Goal: Information Seeking & Learning: Learn about a topic

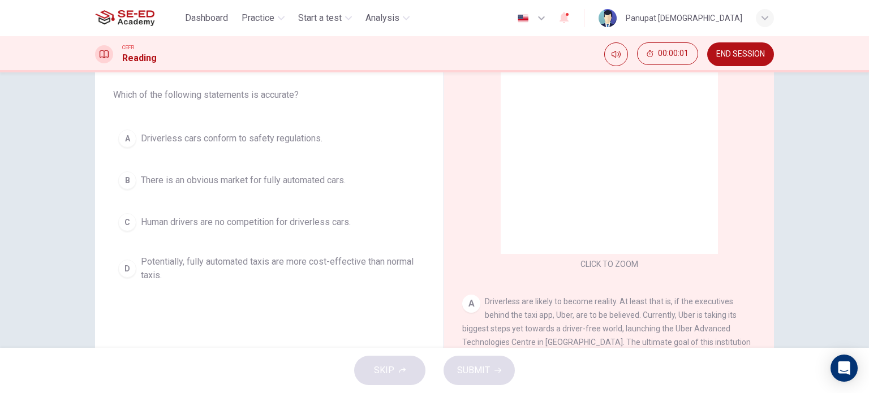
scroll to position [163, 0]
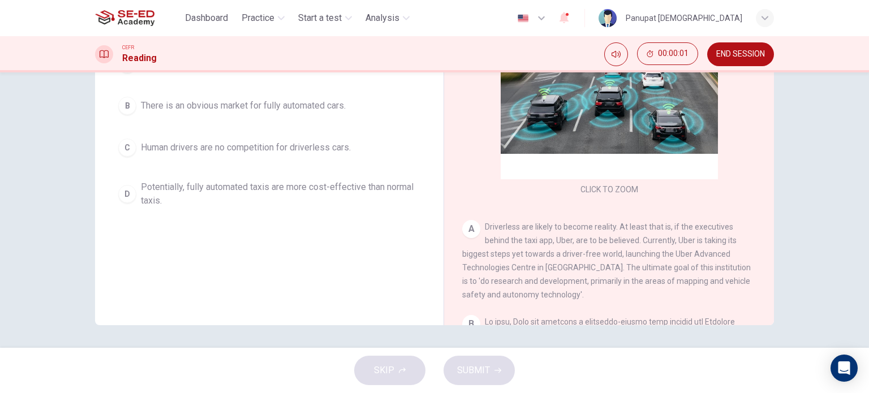
click at [356, 260] on div "Question 1 Choose the correct letter, A, B, C or D. Which of the following stat…" at bounding box center [269, 134] width 330 height 382
drag, startPoint x: 471, startPoint y: 371, endPoint x: 465, endPoint y: 360, distance: 12.1
click at [471, 369] on div "SKIP SUBMIT" at bounding box center [434, 370] width 869 height 45
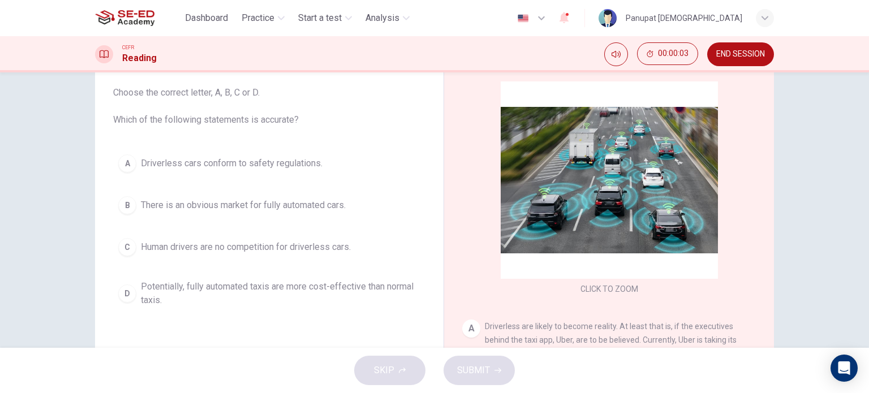
scroll to position [50, 0]
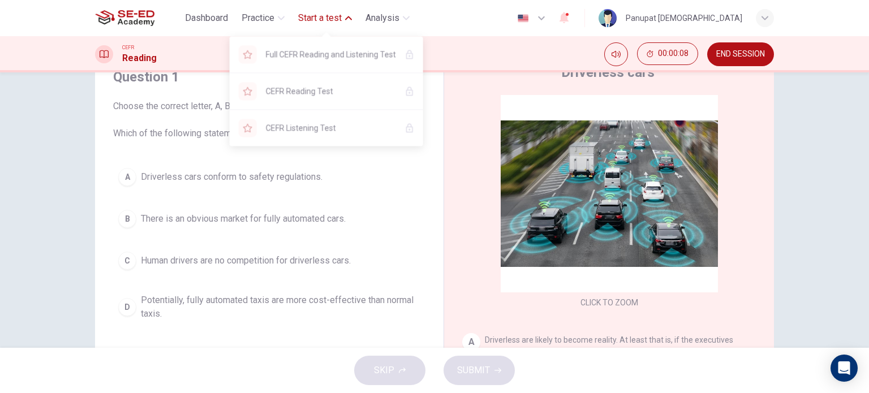
click at [308, 22] on span "Start a test" at bounding box center [320, 18] width 44 height 14
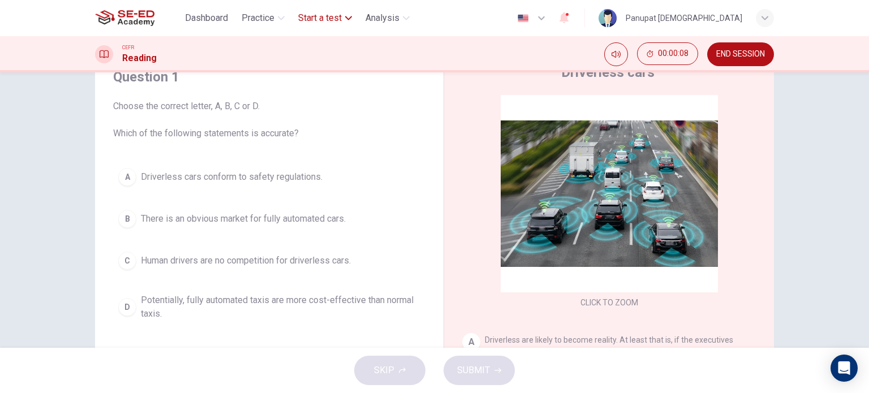
click at [308, 22] on span "Start a test" at bounding box center [320, 18] width 44 height 14
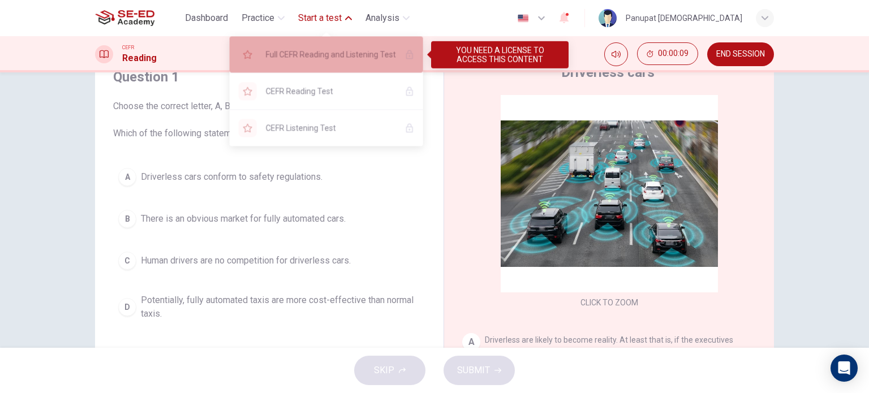
click at [301, 58] on span "Full CEFR Reading and Listening Test" at bounding box center [331, 55] width 130 height 14
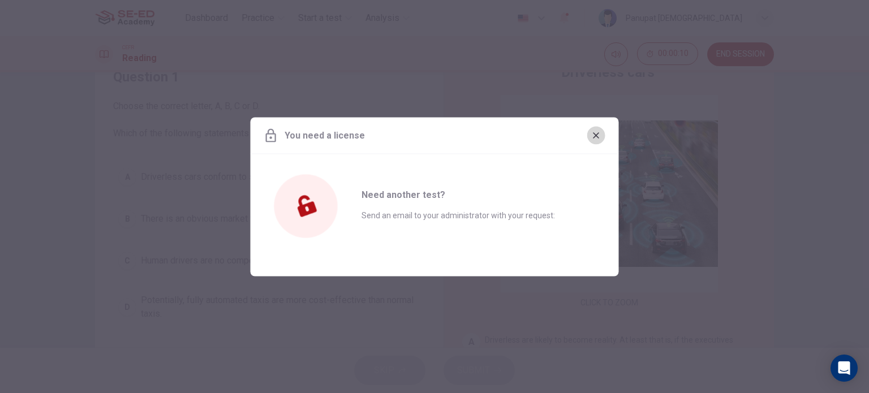
click at [588, 131] on button "button" at bounding box center [596, 135] width 18 height 18
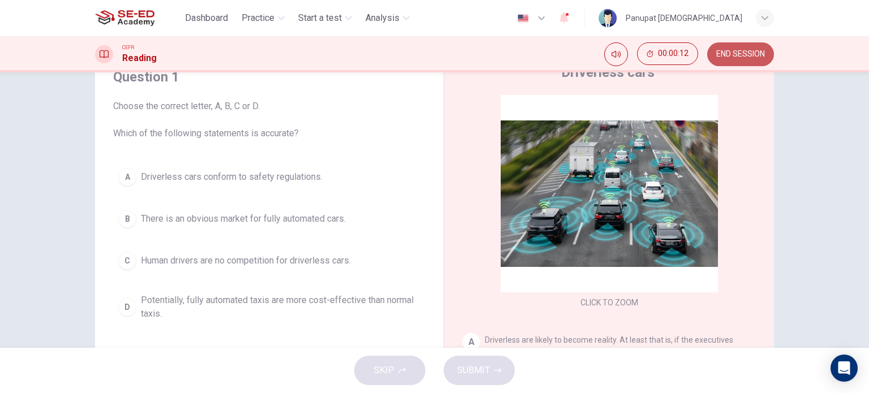
click at [721, 53] on span "END SESSION" at bounding box center [740, 54] width 49 height 9
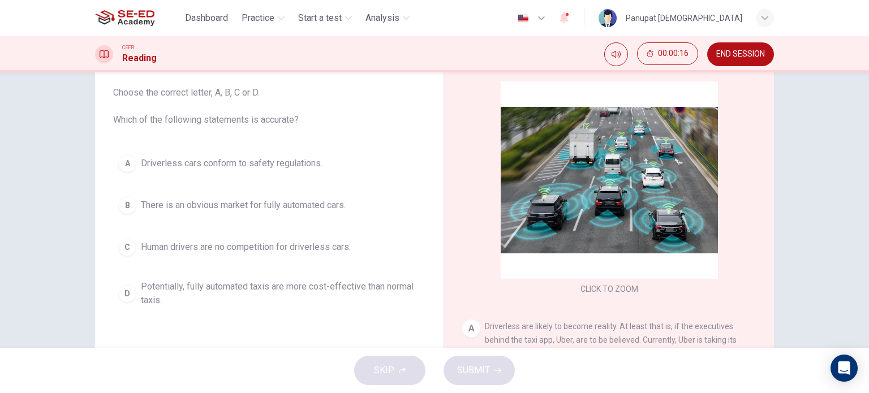
scroll to position [163, 0]
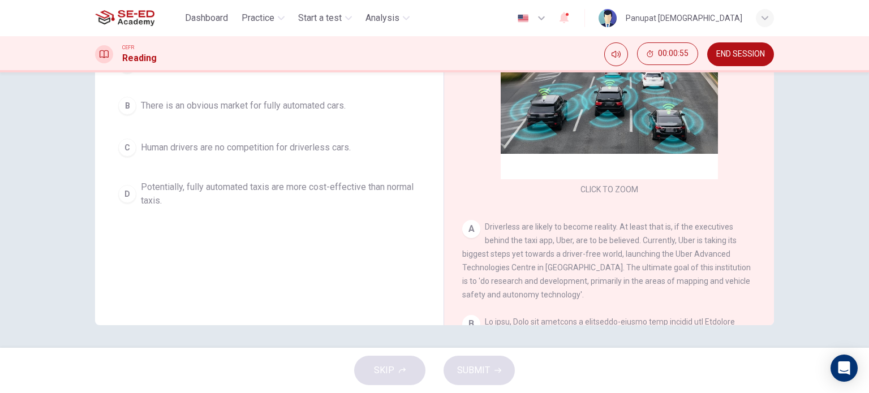
click at [470, 231] on div "A" at bounding box center [471, 229] width 18 height 18
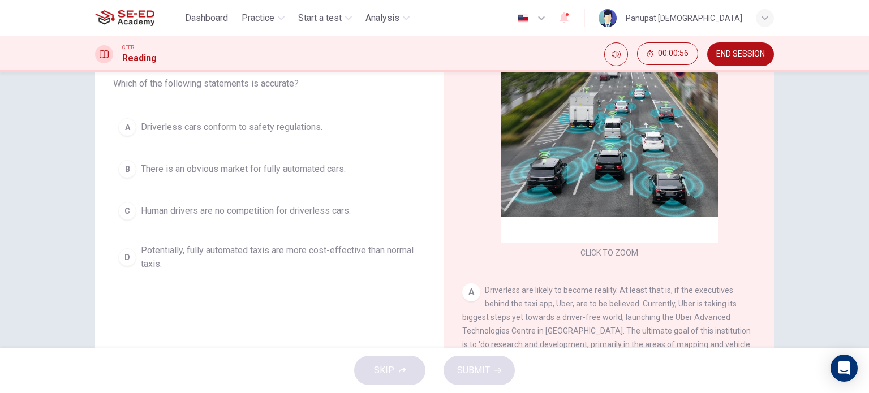
scroll to position [0, 0]
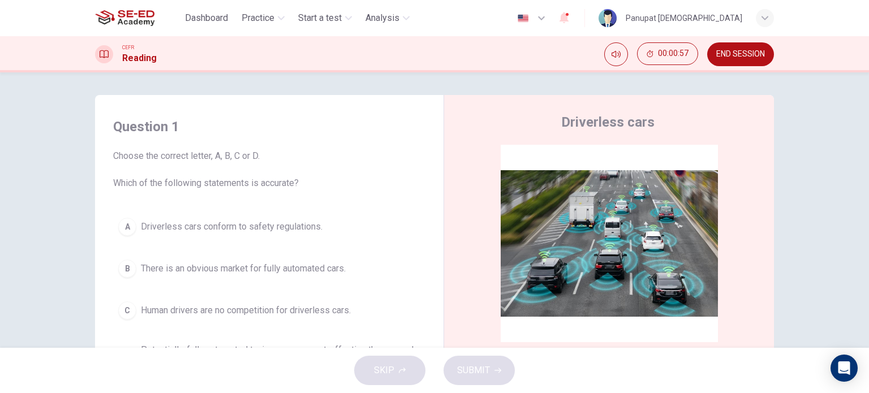
click at [127, 226] on div "A" at bounding box center [127, 227] width 18 height 18
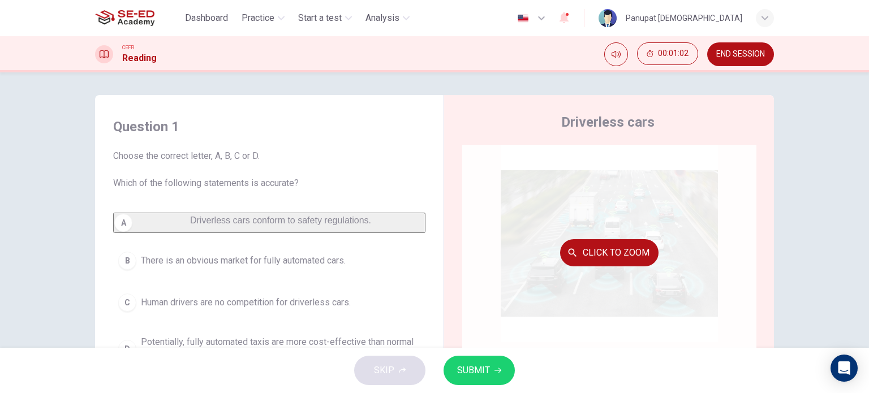
click at [613, 250] on button "Click to Zoom" at bounding box center [609, 252] width 98 height 27
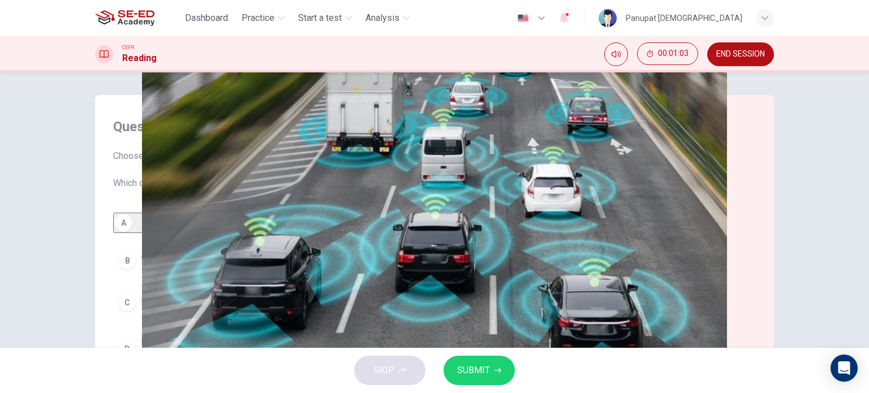
drag, startPoint x: 412, startPoint y: 207, endPoint x: 447, endPoint y: 202, distance: 35.4
click at [447, 202] on img at bounding box center [434, 196] width 869 height 393
click at [776, 126] on img at bounding box center [434, 196] width 869 height 393
click at [855, 75] on div at bounding box center [434, 196] width 869 height 393
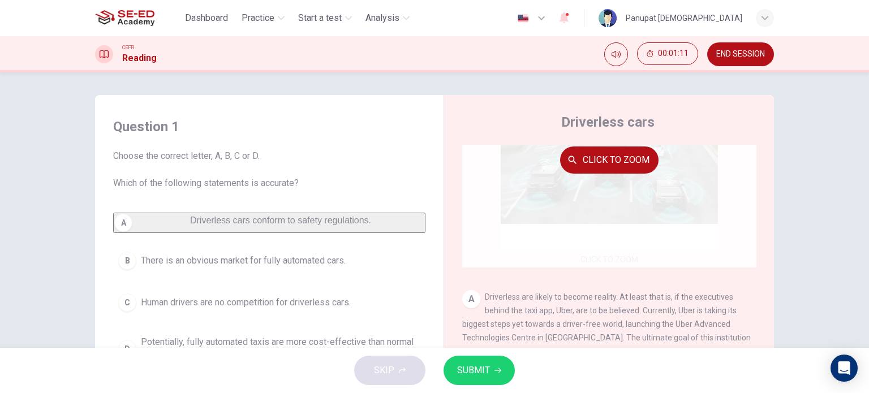
scroll to position [170, 0]
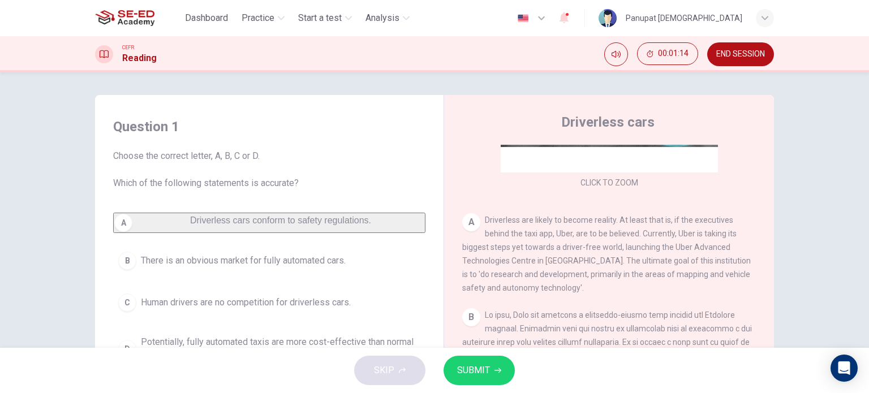
drag, startPoint x: 487, startPoint y: 221, endPoint x: 516, endPoint y: 221, distance: 29.4
click at [516, 221] on span "Driverless are likely to become reality. At least that is, if the executives be…" at bounding box center [606, 254] width 289 height 77
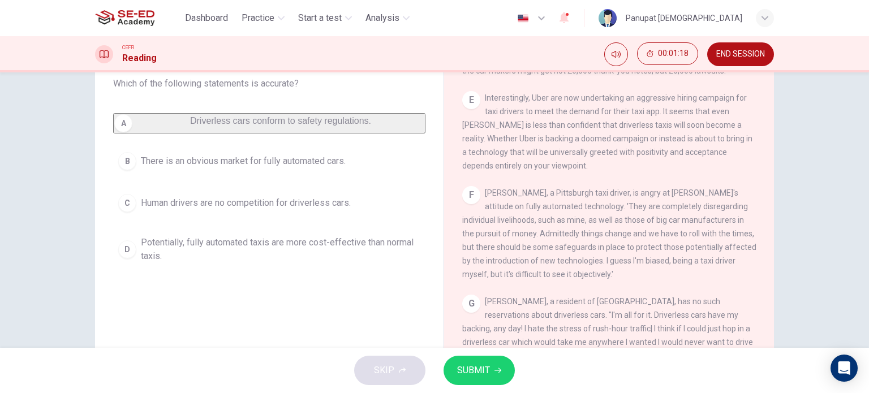
scroll to position [163, 0]
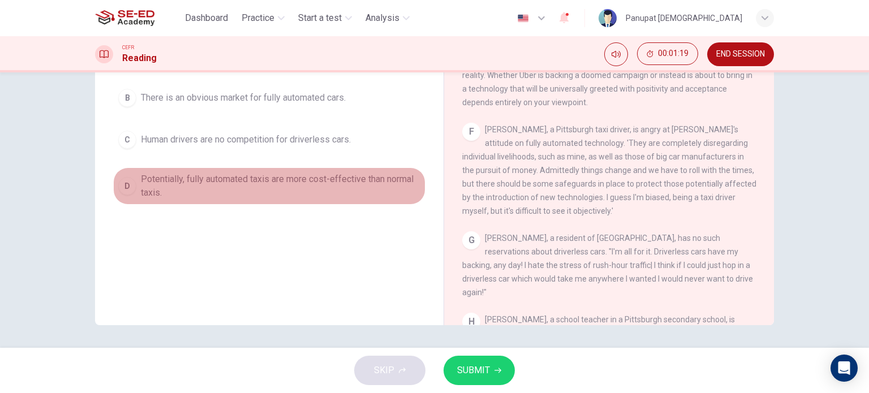
click at [273, 192] on span "Potentially, fully automated taxis are more cost-effective than normal taxis." at bounding box center [280, 186] width 279 height 27
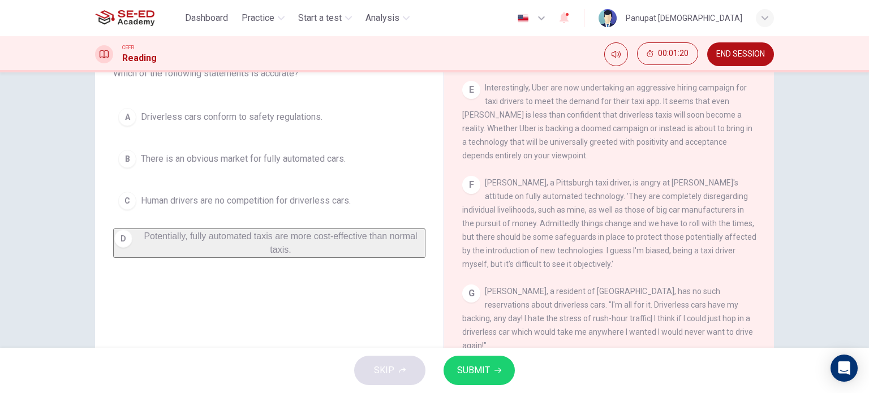
scroll to position [106, 0]
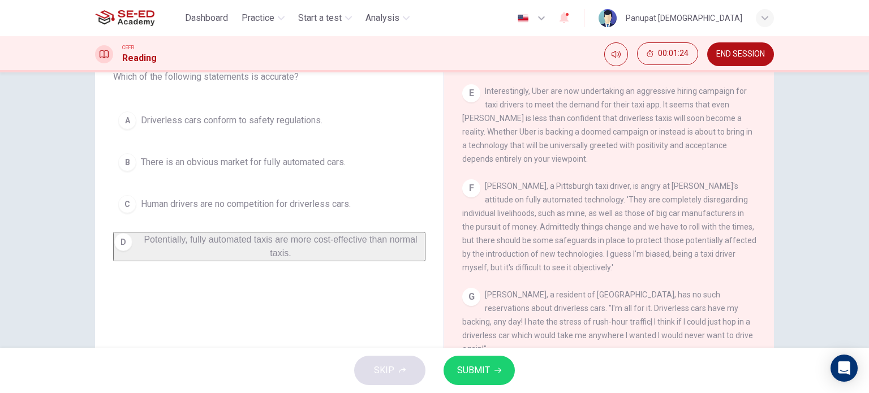
click at [256, 127] on span "Driverless cars conform to safety regulations." at bounding box center [232, 121] width 182 height 14
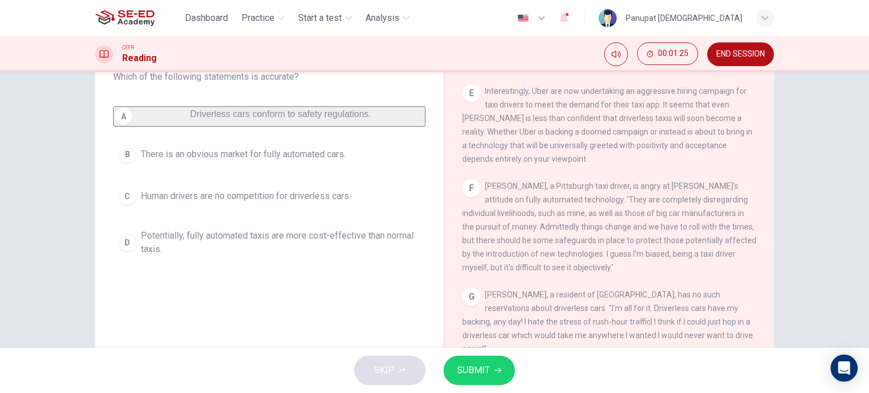
click at [488, 371] on span "SUBMIT" at bounding box center [473, 371] width 33 height 16
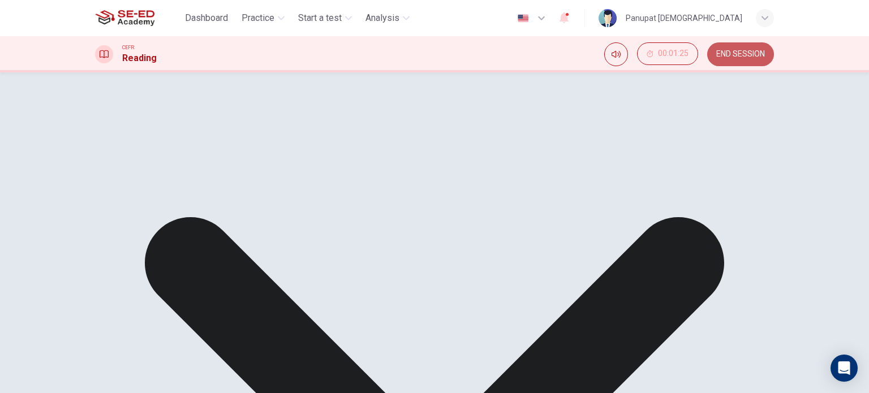
click at [744, 48] on button "END SESSION" at bounding box center [740, 54] width 67 height 24
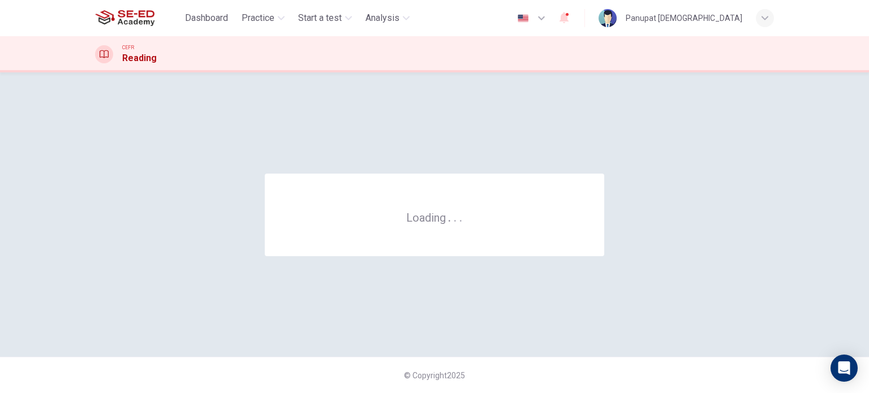
scroll to position [0, 0]
